Goal: Check status: Check status

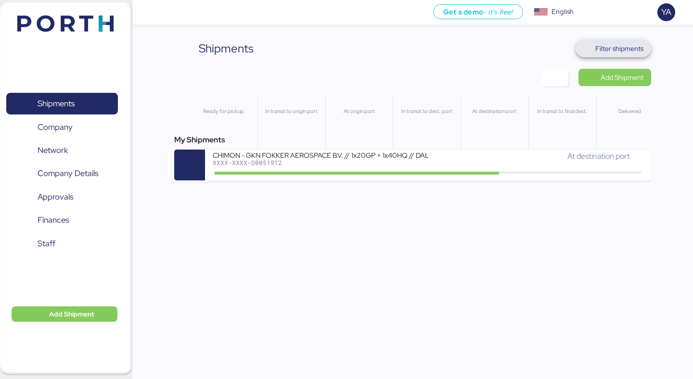
click at [621, 52] on span "Filter shipments" at bounding box center [620, 49] width 48 height 12
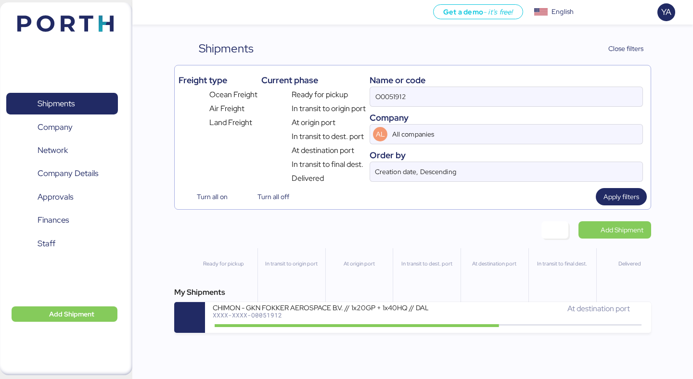
click at [510, 110] on div "Name or code O0051912 Company AL All companies Order by Creation date, Descendi…" at bounding box center [506, 126] width 273 height 115
click at [508, 100] on input "O0051912" at bounding box center [506, 96] width 272 height 19
paste input "63-167918"
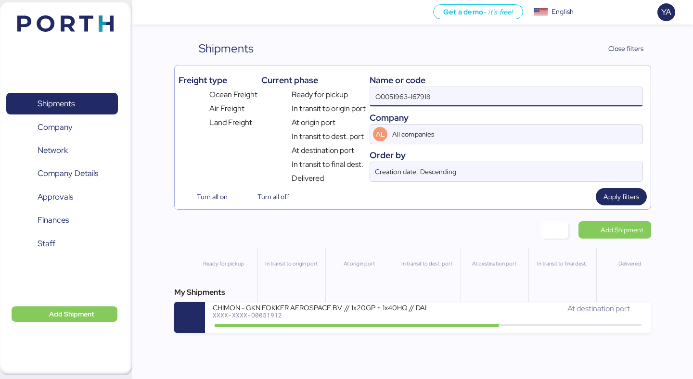
click at [508, 100] on input "O0051963-167918" at bounding box center [506, 96] width 272 height 19
paste input
type input "O0051963"
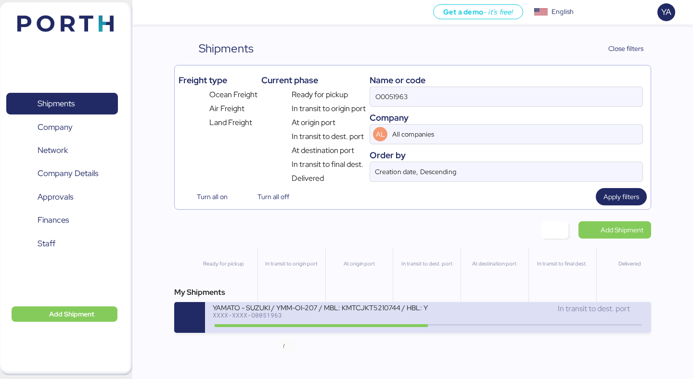
click at [292, 324] on icon at bounding box center [287, 325] width 46 height 11
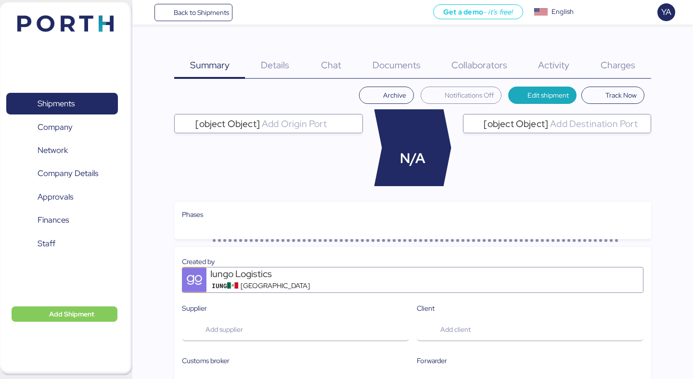
click at [619, 60] on span "Charges" at bounding box center [618, 65] width 35 height 13
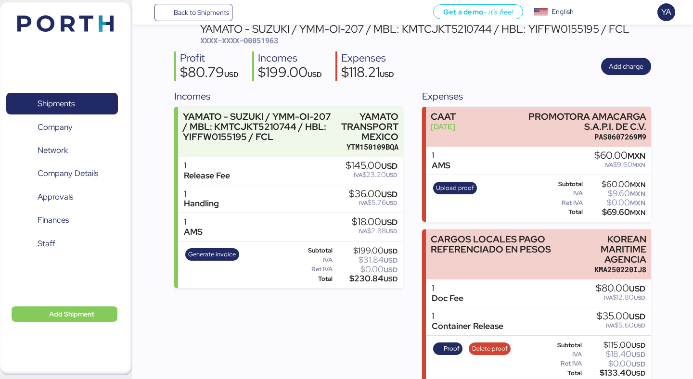
scroll to position [75, 0]
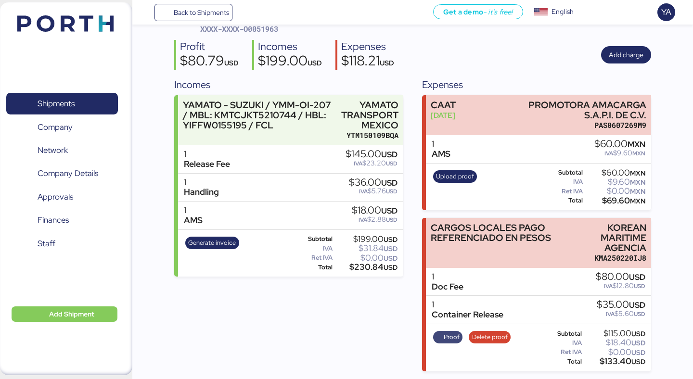
click at [442, 338] on span "Proof" at bounding box center [448, 337] width 24 height 11
